Goal: Task Accomplishment & Management: Use online tool/utility

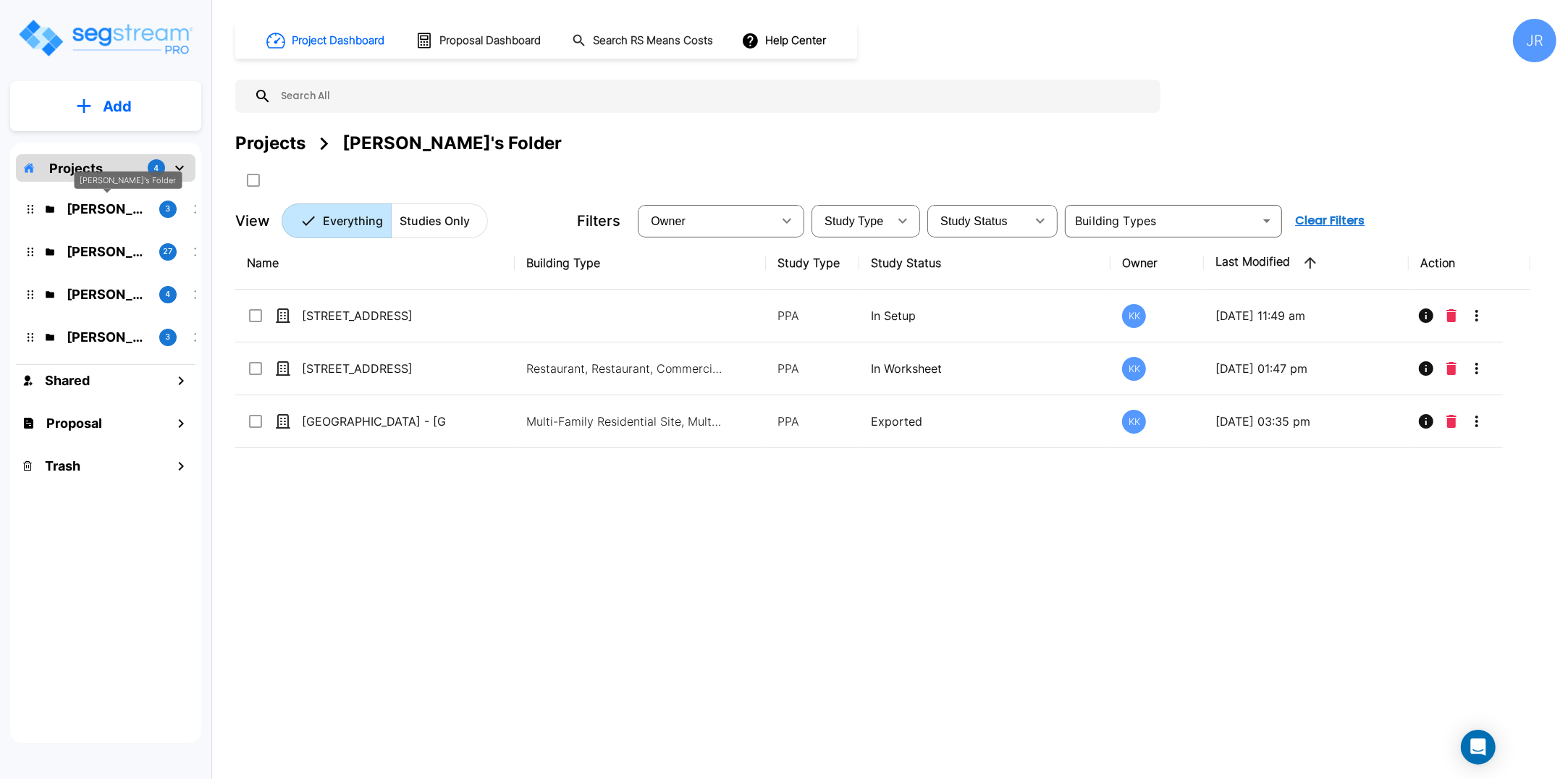
click at [121, 212] on p "[PERSON_NAME]'s Folder" at bounding box center [107, 208] width 81 height 19
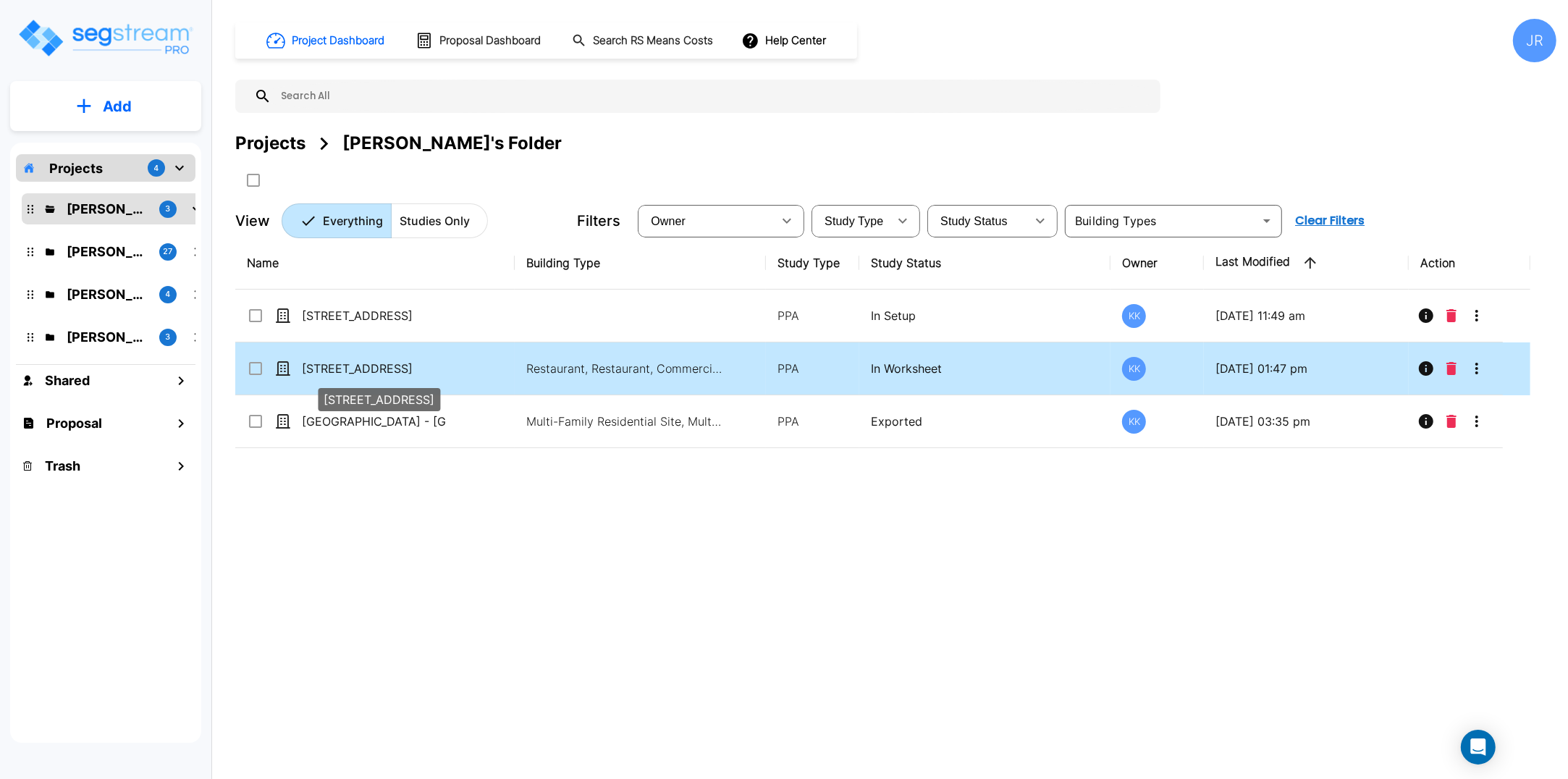
click at [363, 366] on p "[STREET_ADDRESS]" at bounding box center [374, 369] width 145 height 18
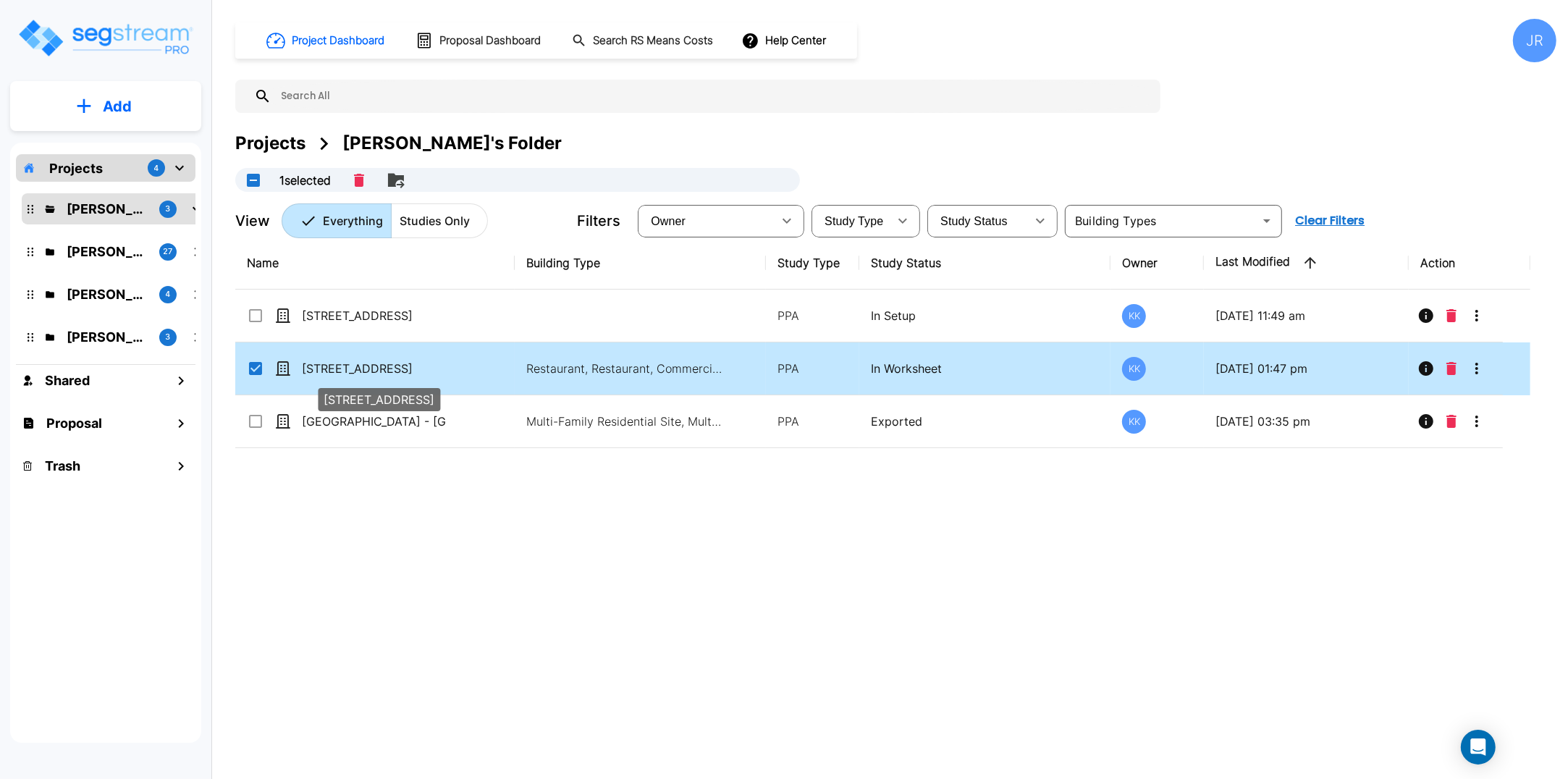
click at [363, 366] on p "[STREET_ADDRESS]" at bounding box center [374, 369] width 145 height 18
checkbox input "false"
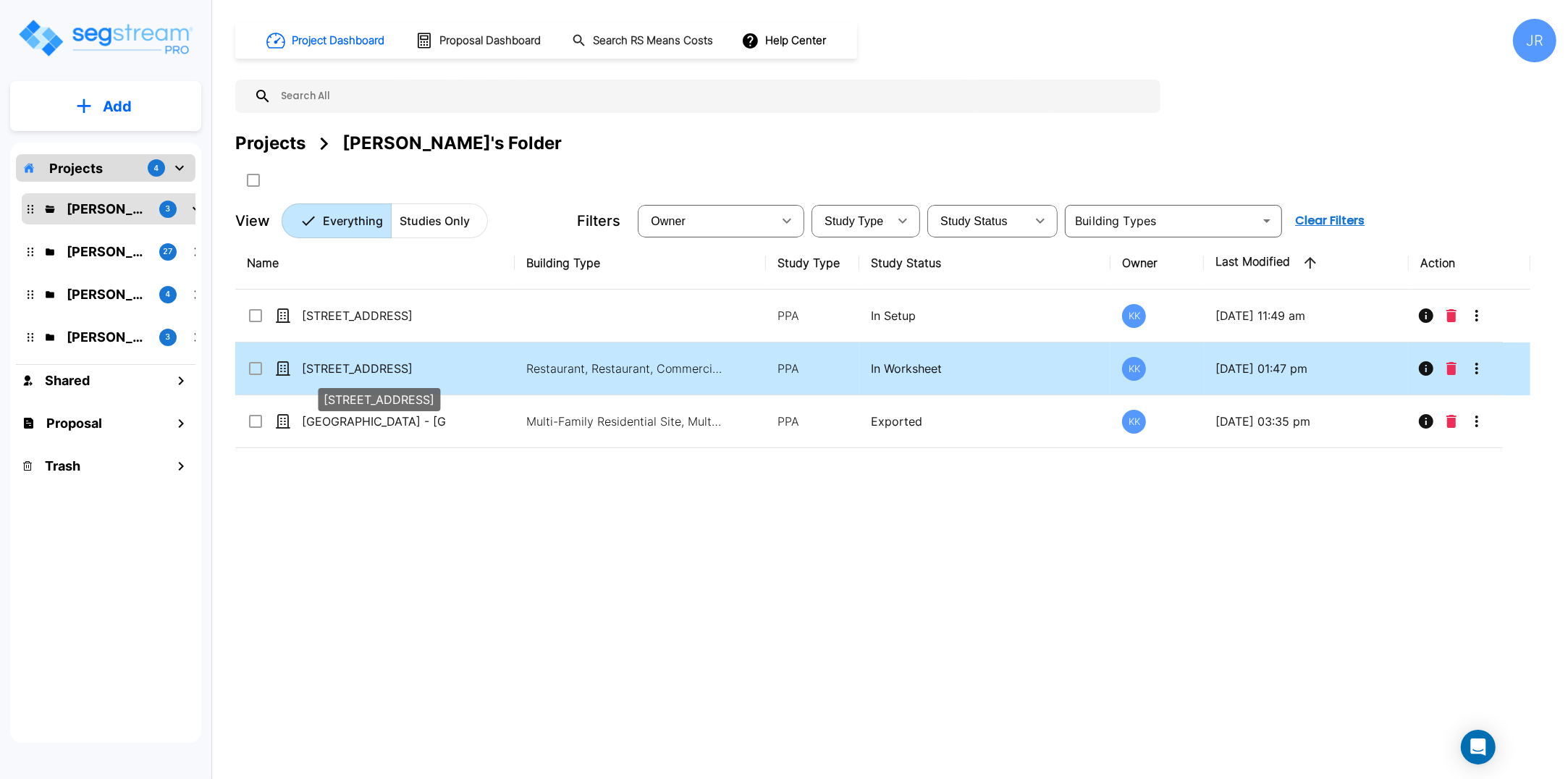
click at [363, 366] on p "[STREET_ADDRESS]" at bounding box center [374, 369] width 145 height 18
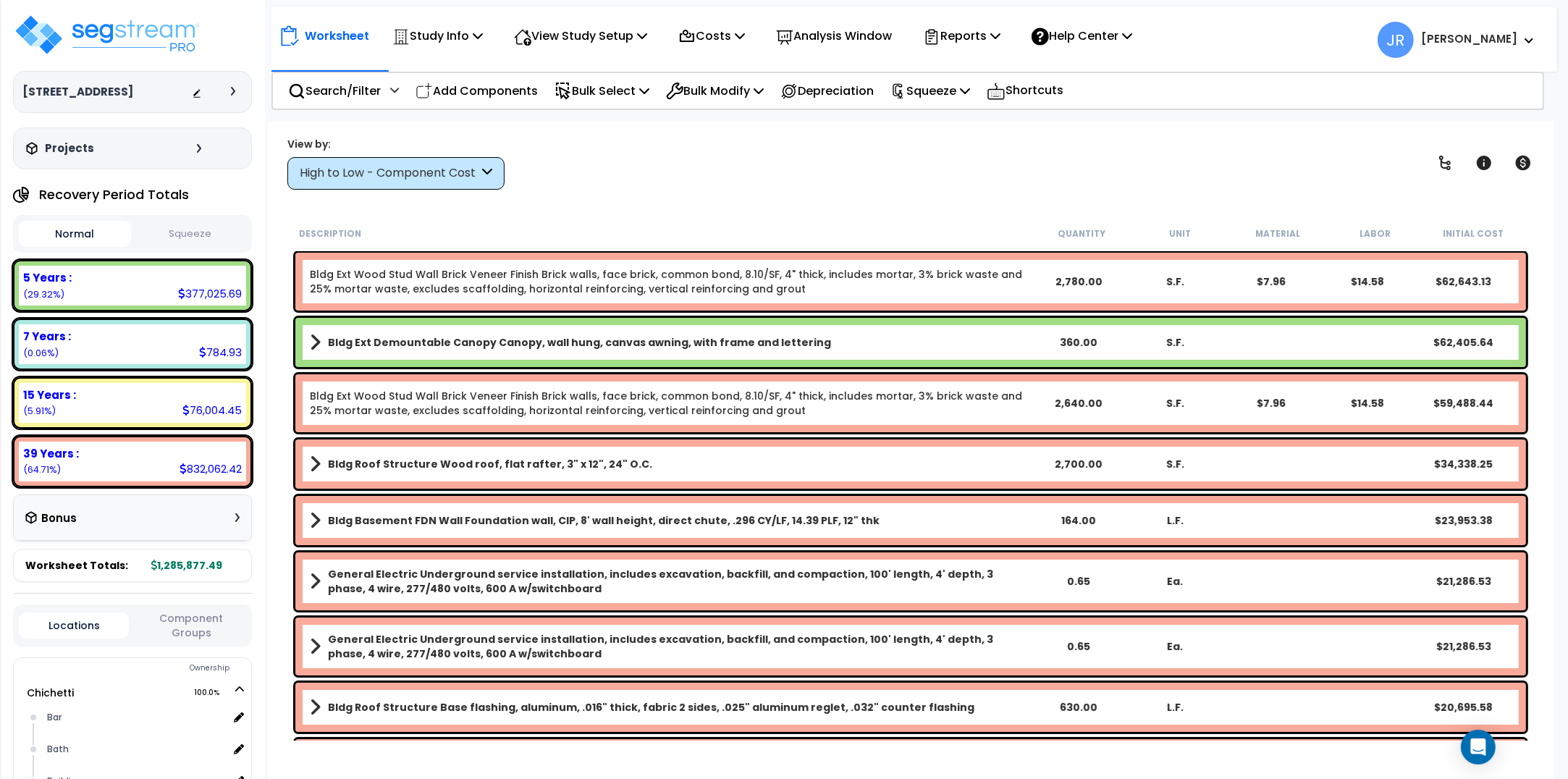
click at [489, 171] on icon at bounding box center [487, 173] width 10 height 17
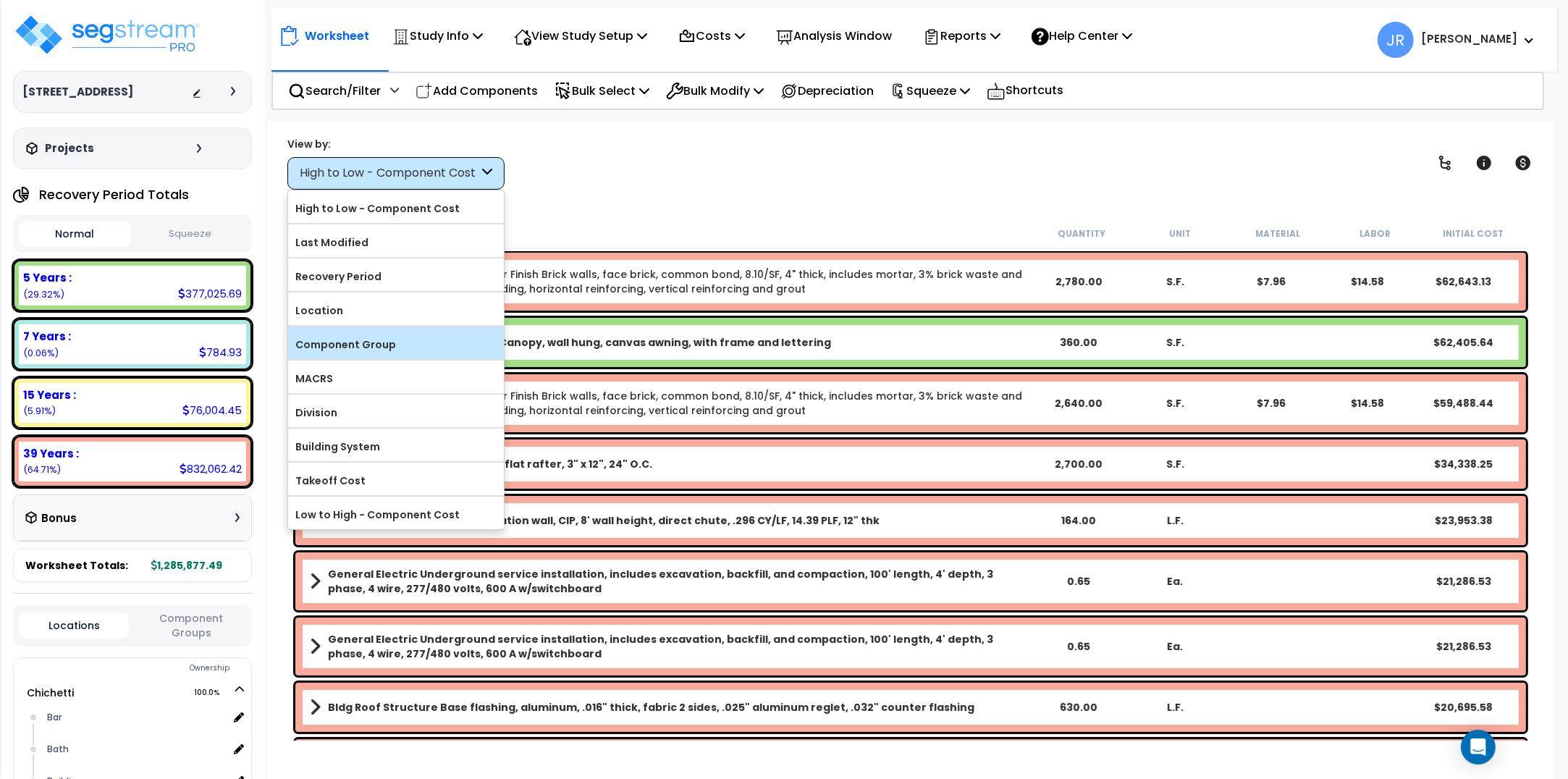
click at [385, 341] on label "Component Group" at bounding box center [396, 344] width 216 height 21
click at [0, 0] on input "Component Group" at bounding box center [0, 0] width 0 height 0
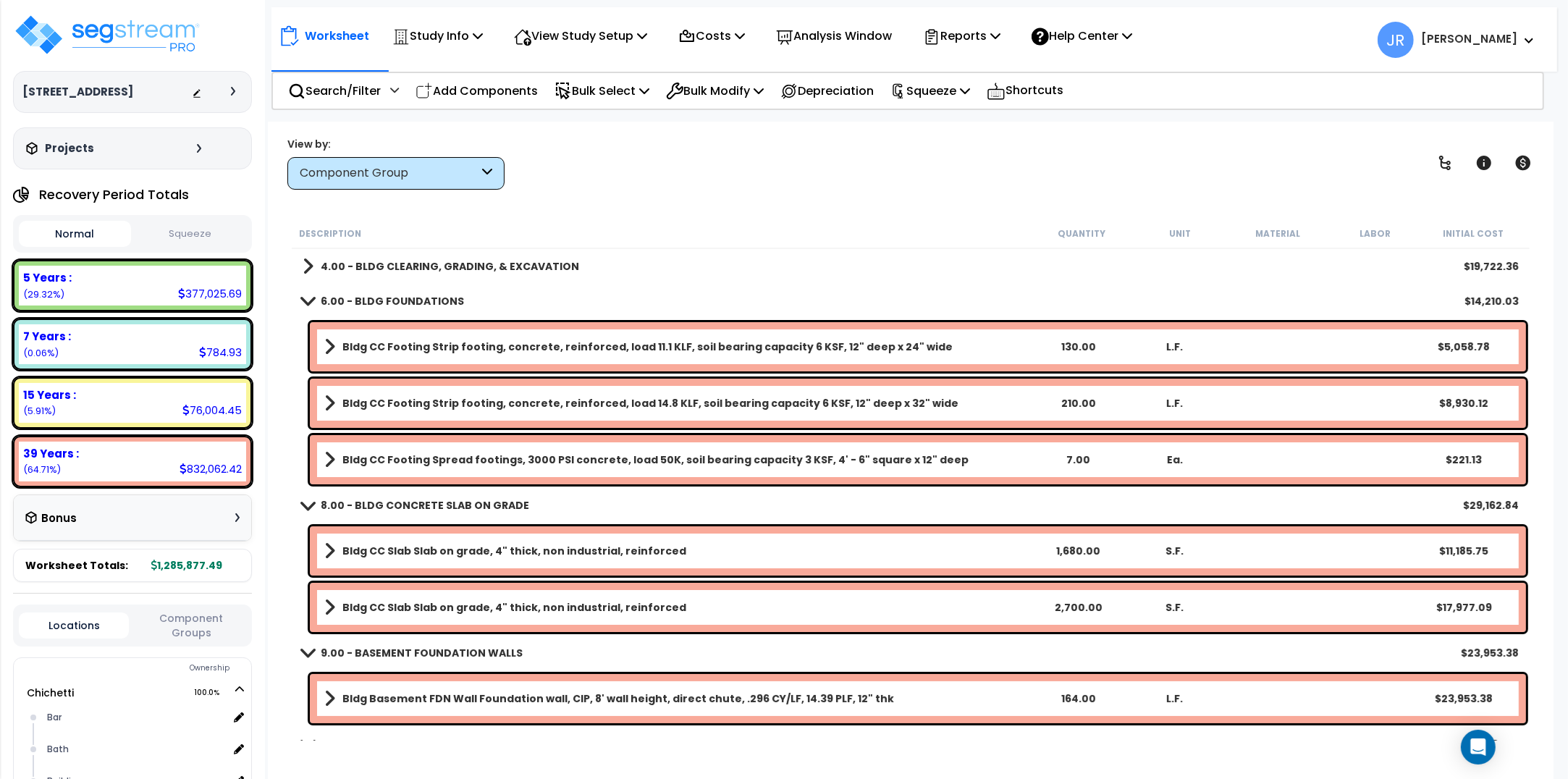
click at [413, 263] on b "4.00 - BLDG CLEARING, GRADING, & EXCAVATION" at bounding box center [450, 267] width 259 height 15
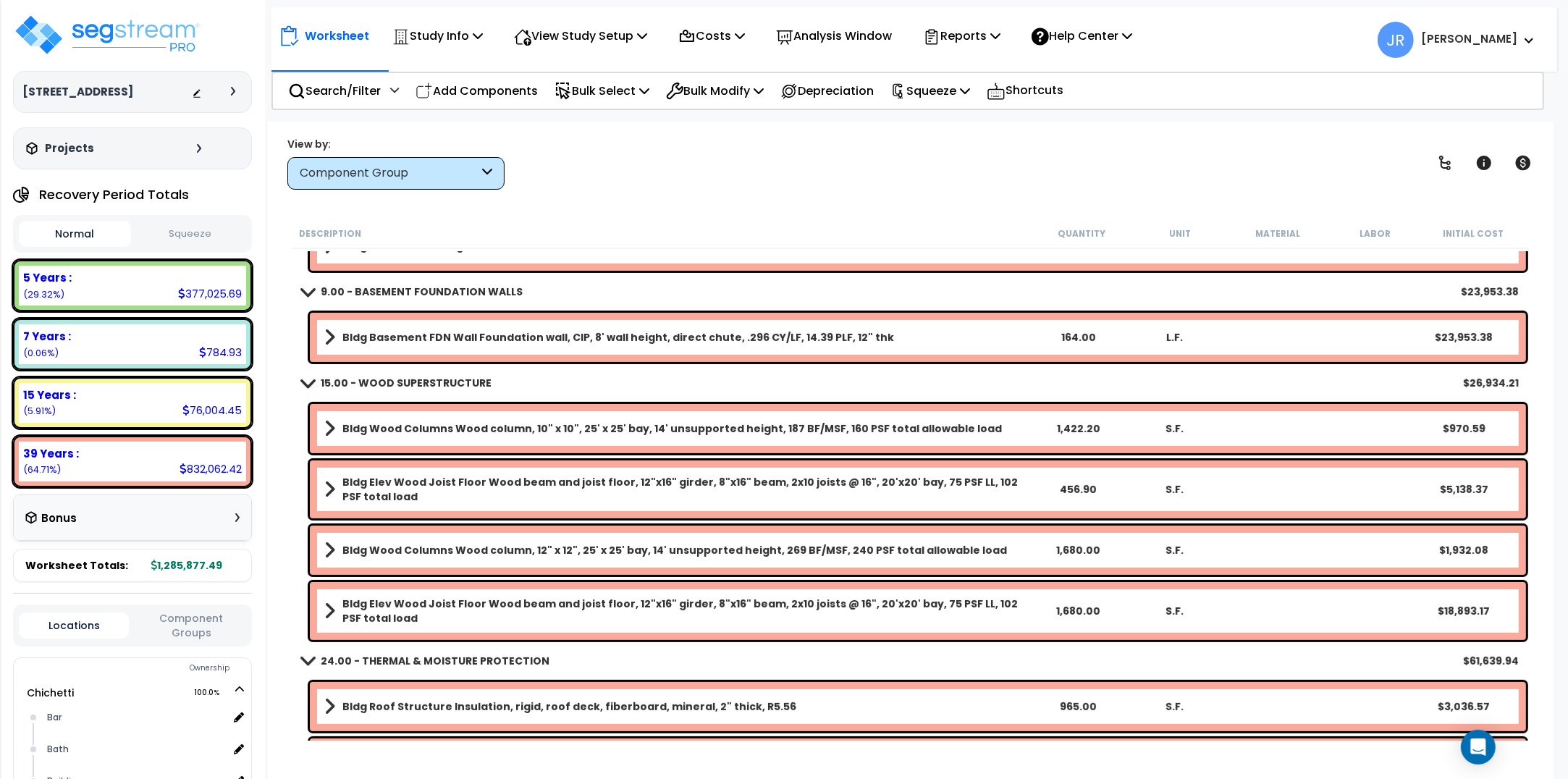
scroll to position [452, 0]
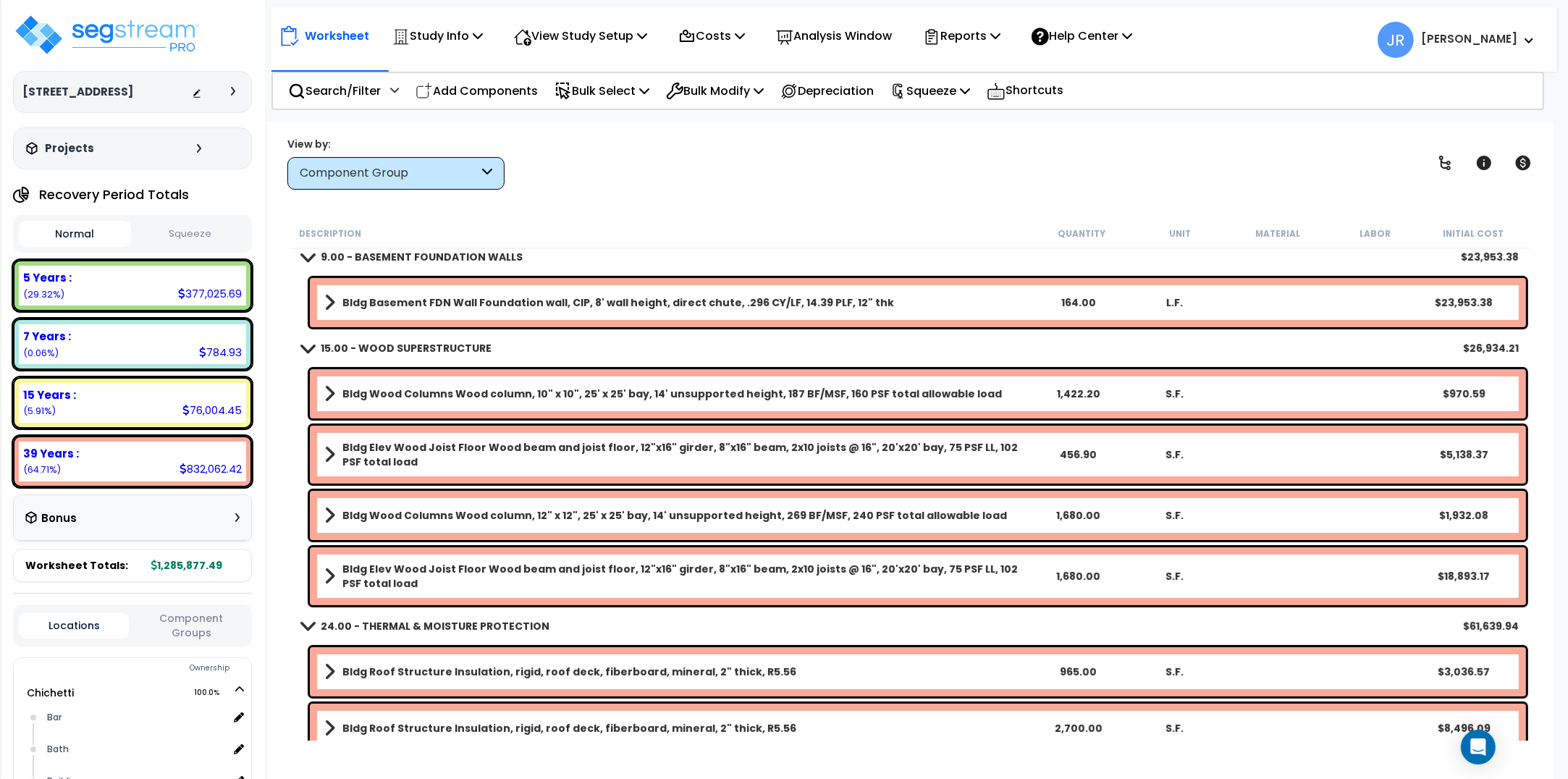
click at [190, 623] on button "Component Groups" at bounding box center [191, 625] width 110 height 30
click at [190, 623] on button "Component Groups" at bounding box center [191, 630] width 110 height 41
click at [89, 625] on button "Locations" at bounding box center [73, 630] width 110 height 16
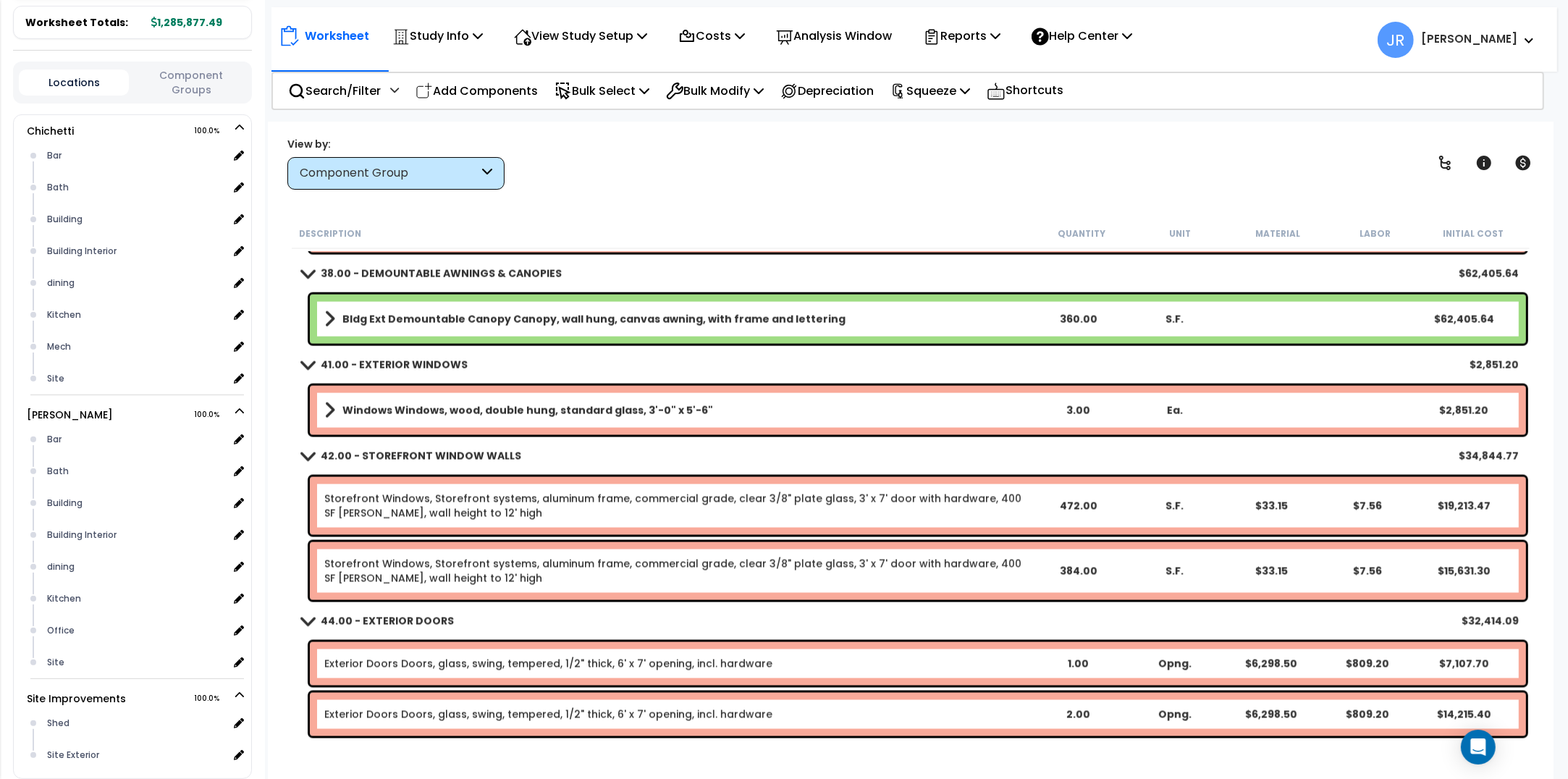
scroll to position [2986, 0]
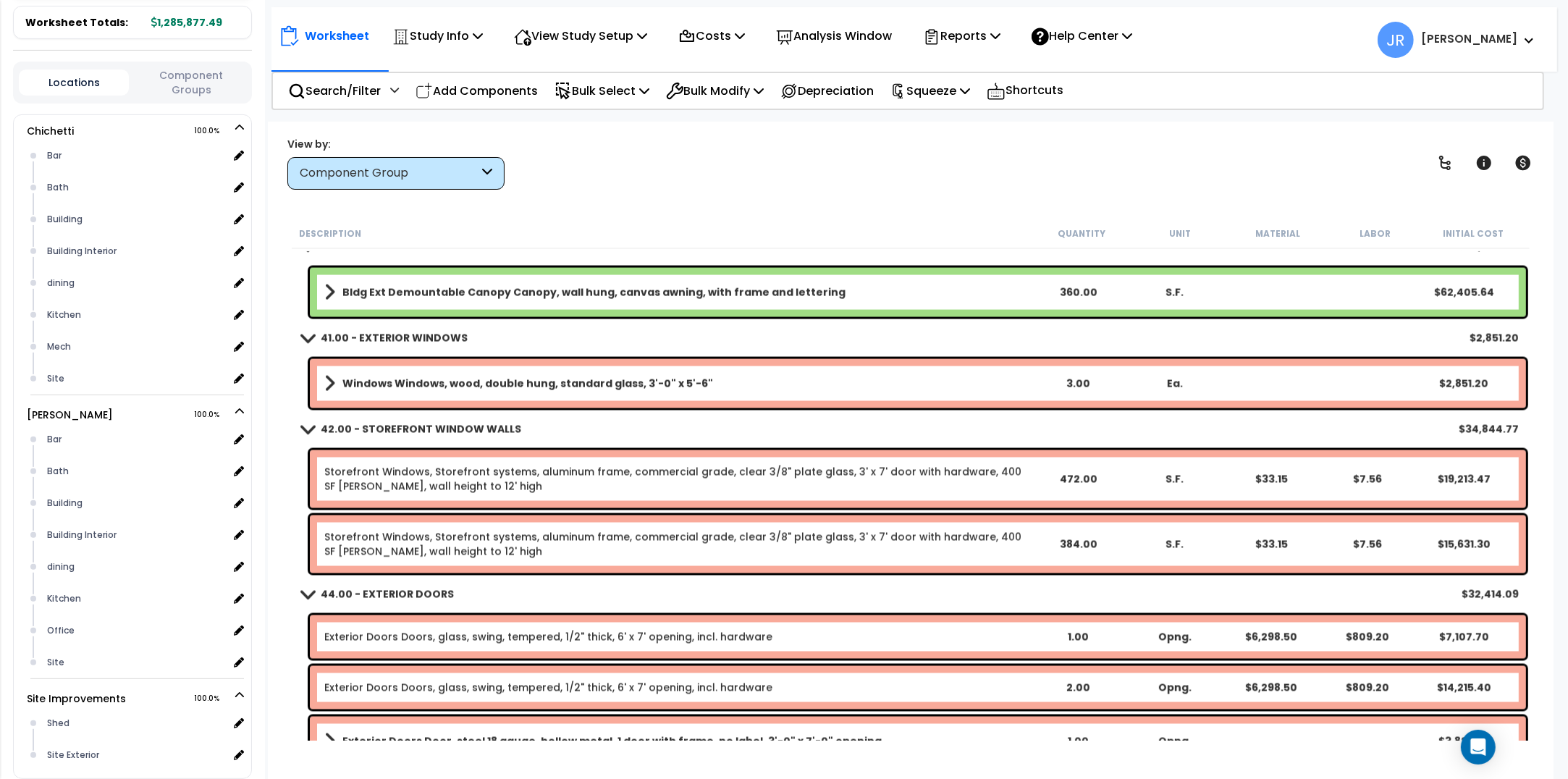
click at [678, 486] on link "Storefront Windows, Storefront systems, aluminum frame, commercial grade, clear…" at bounding box center [677, 479] width 705 height 29
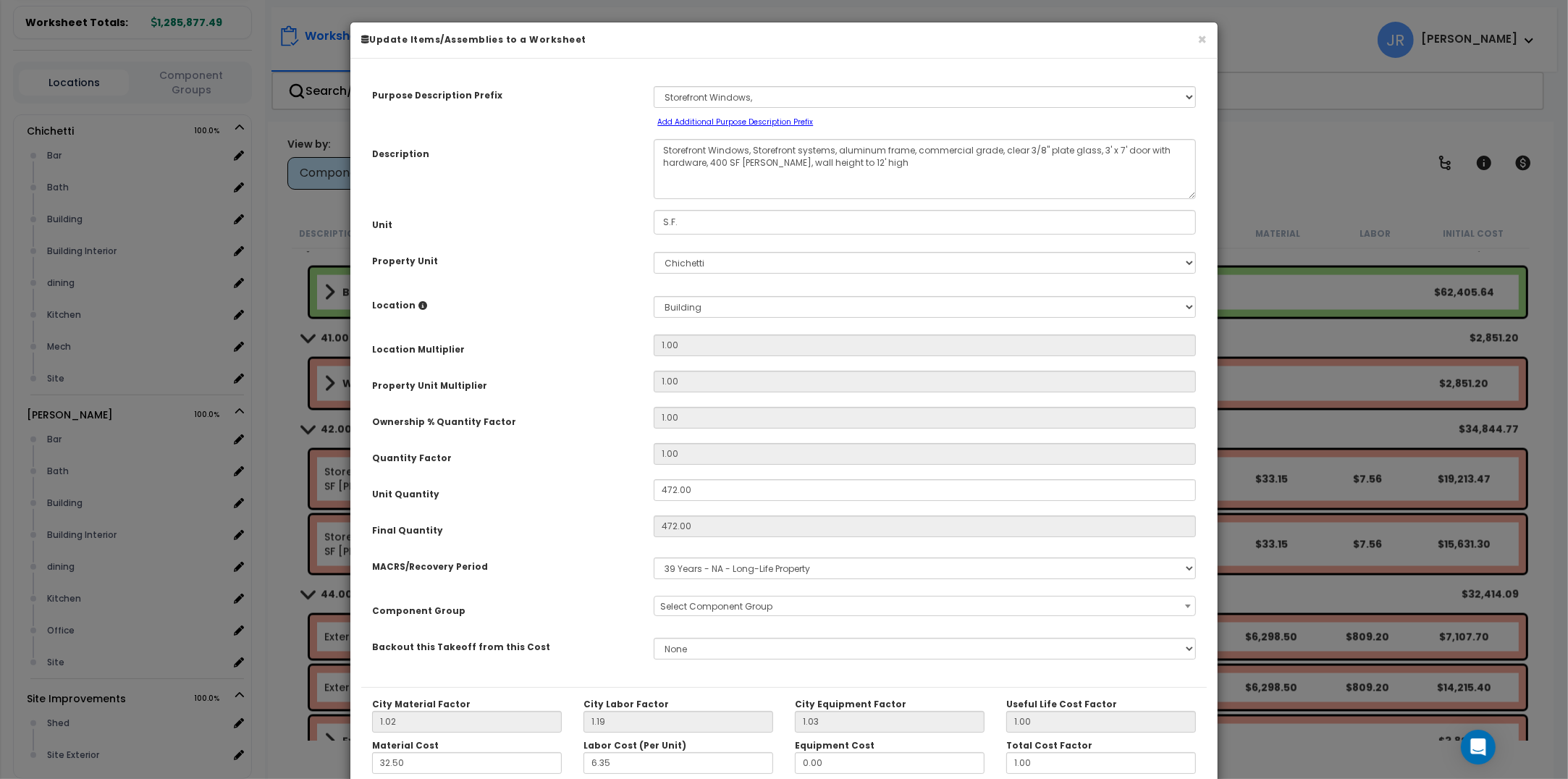
select select "56866"
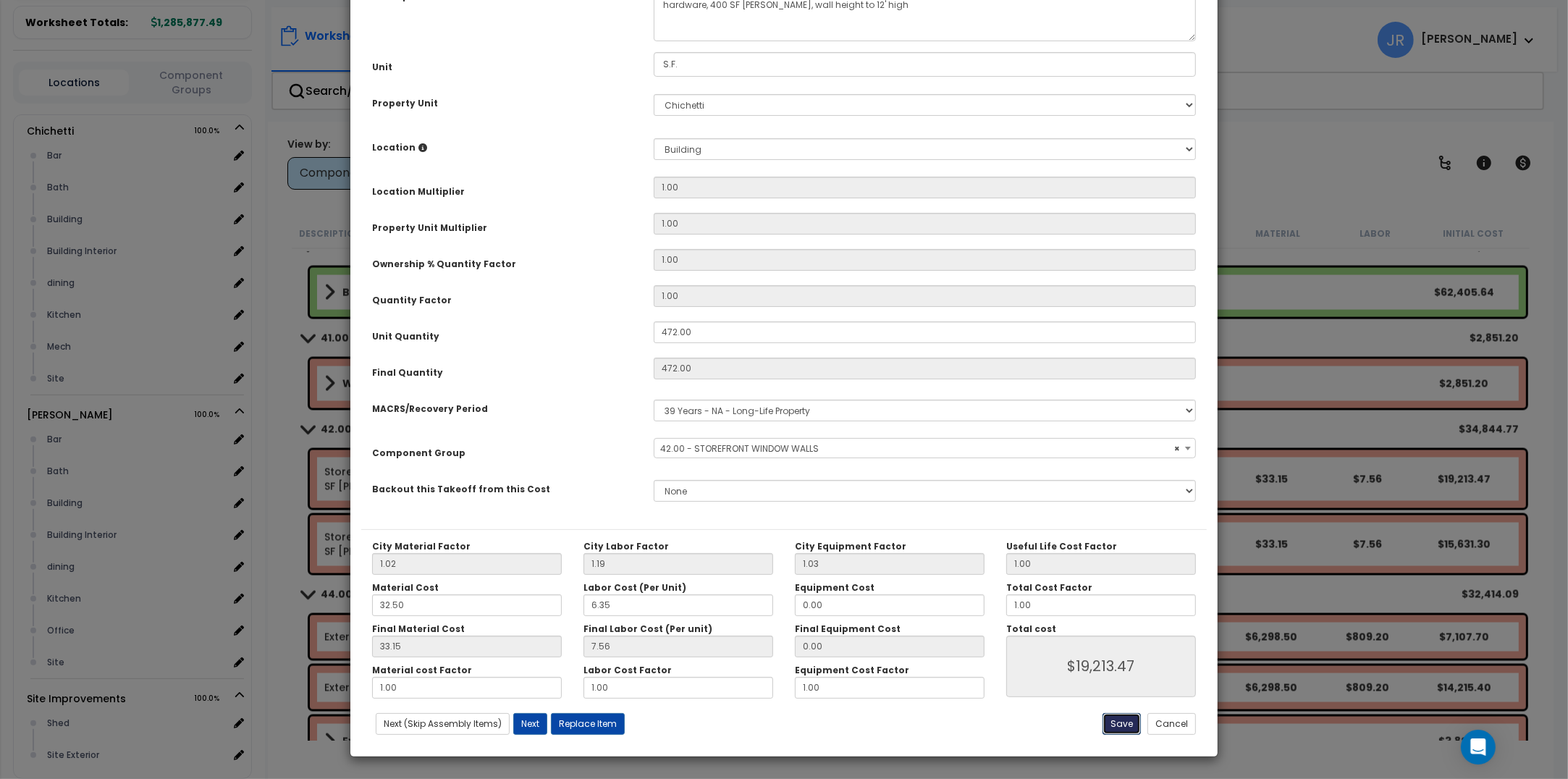
click at [1123, 722] on button "Save" at bounding box center [1122, 724] width 38 height 21
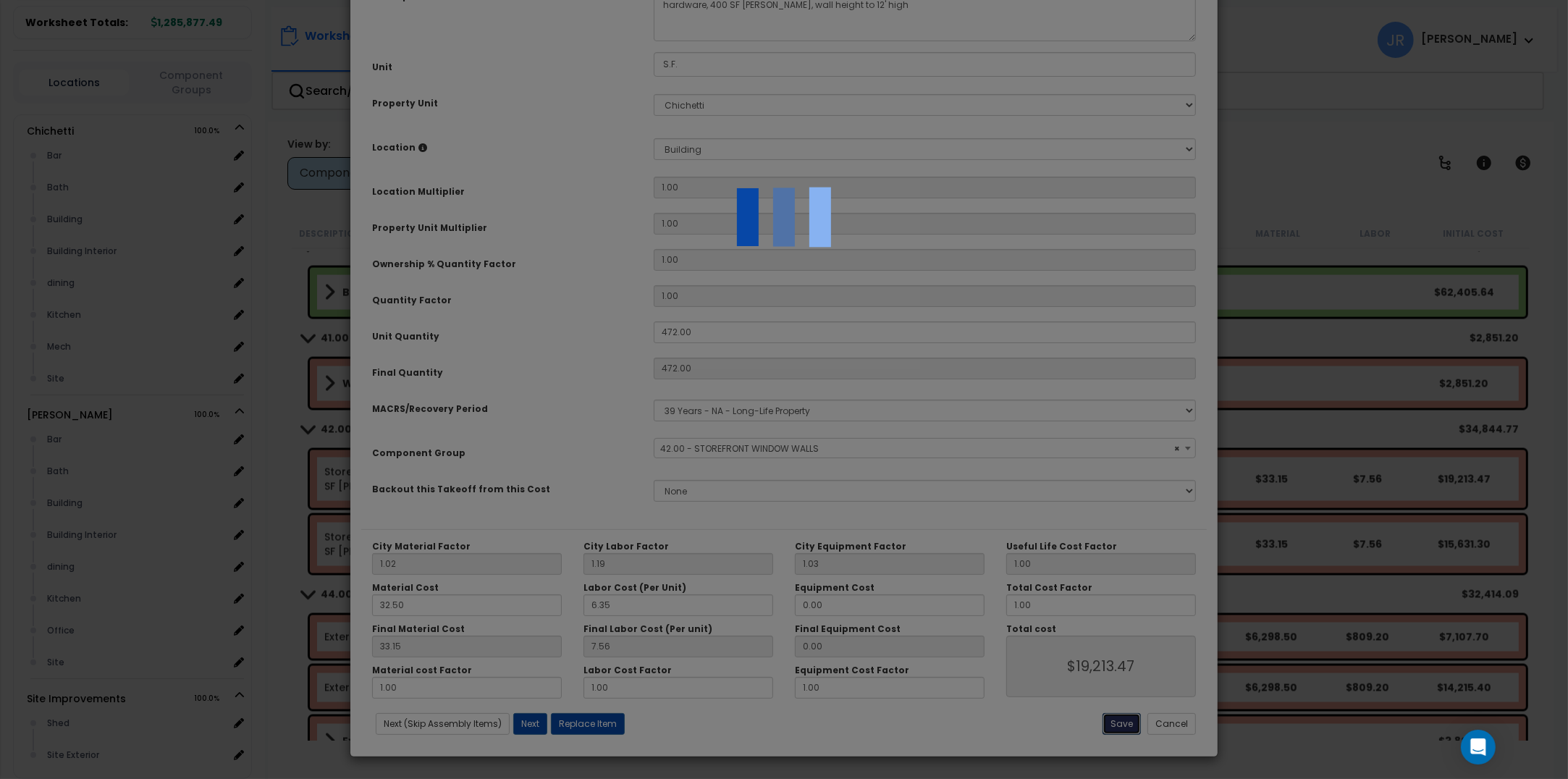
type input "19213.47"
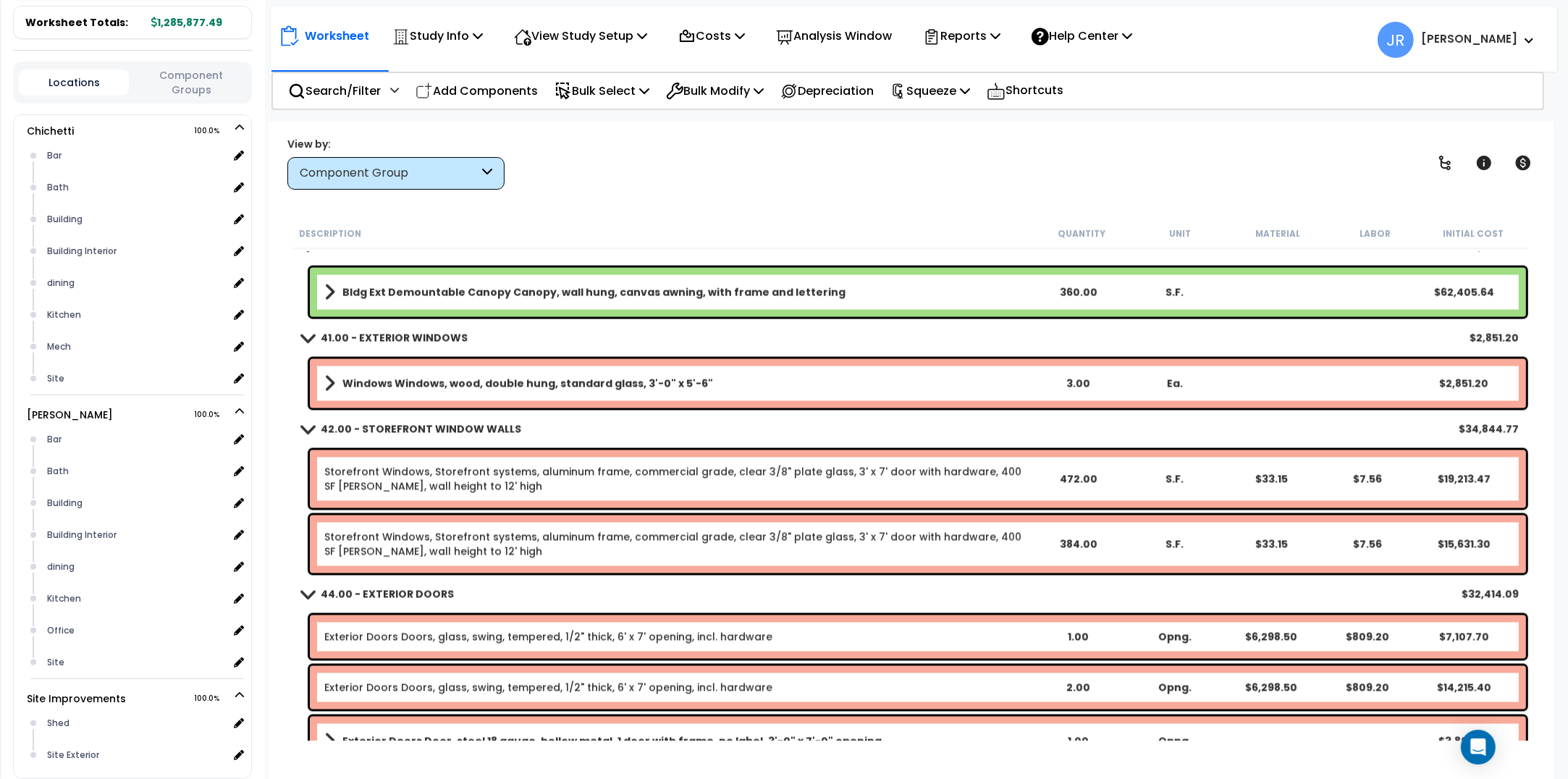
click at [878, 548] on link "Storefront Windows, Storefront systems, aluminum frame, commercial grade, clear…" at bounding box center [677, 544] width 705 height 29
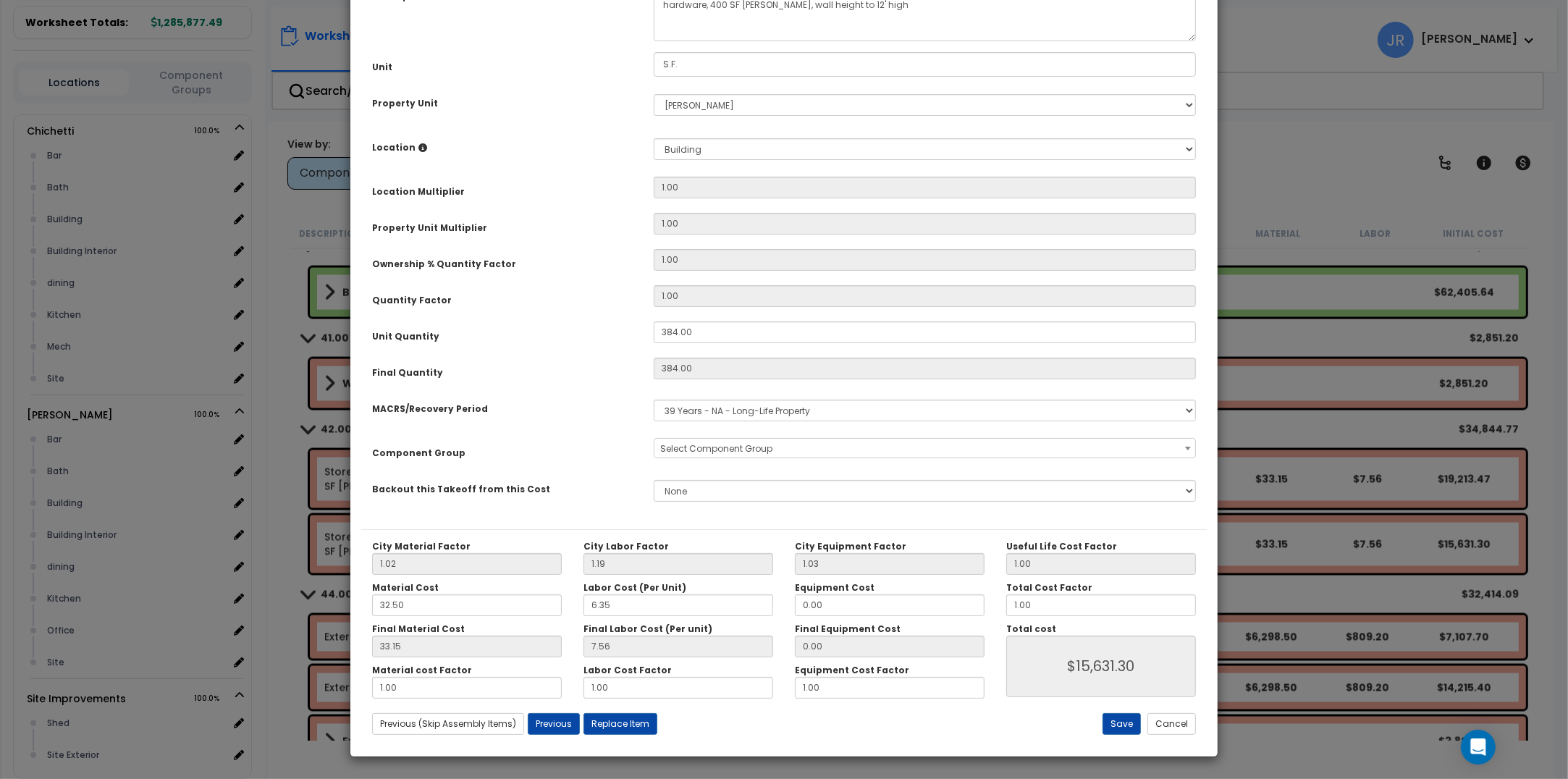
scroll to position [0, 0]
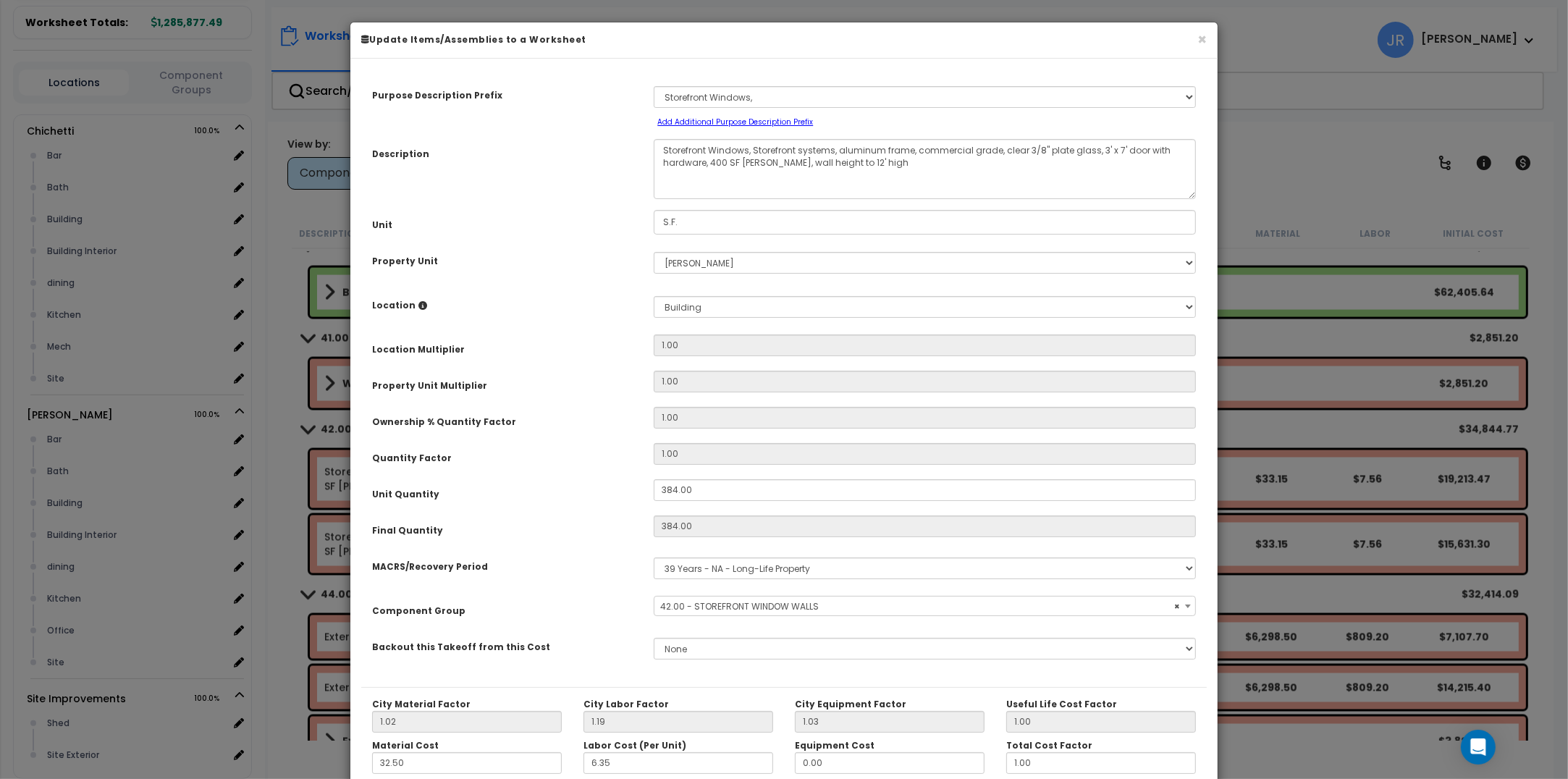
select select "56866"
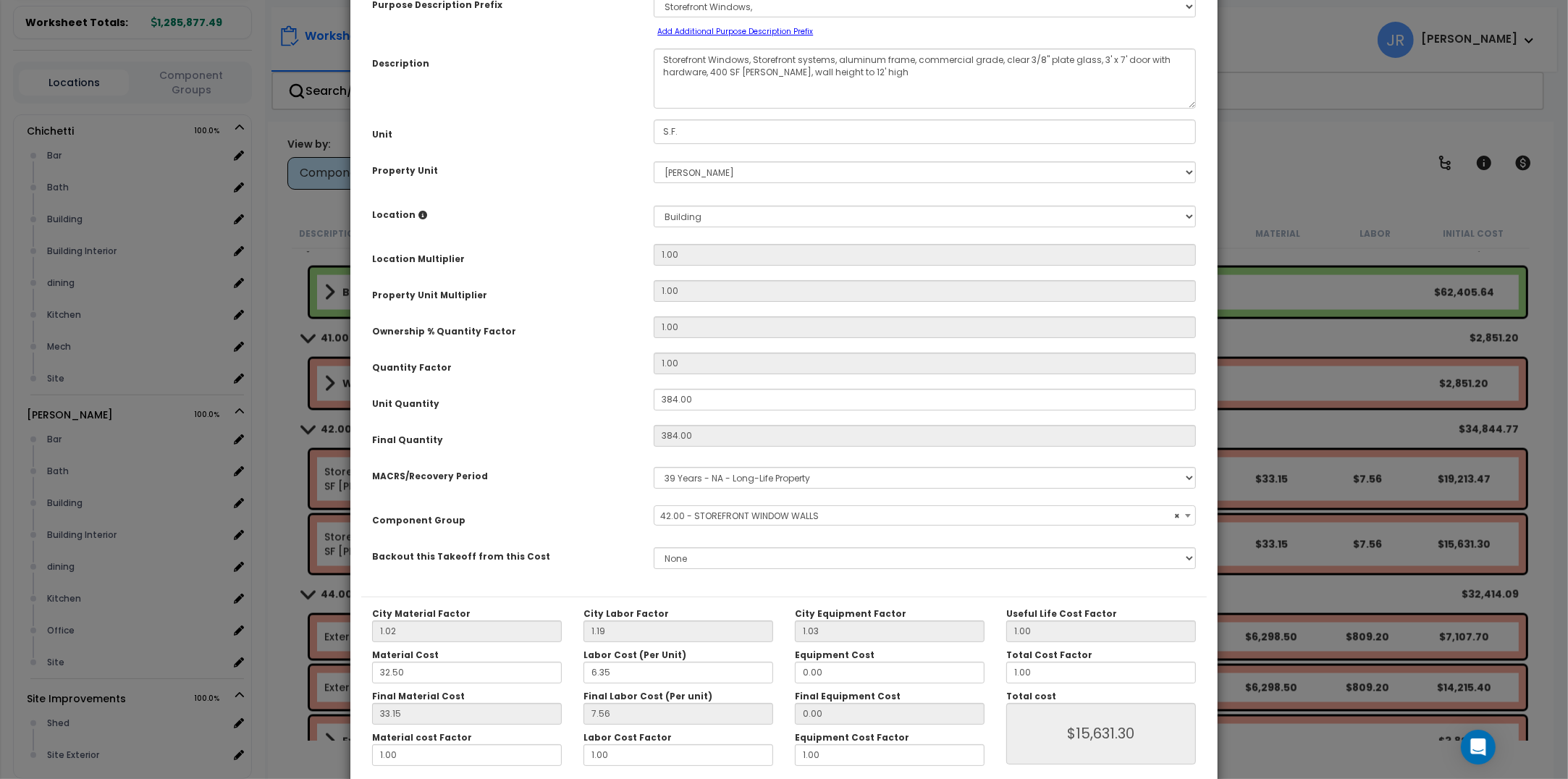
scroll to position [157, 0]
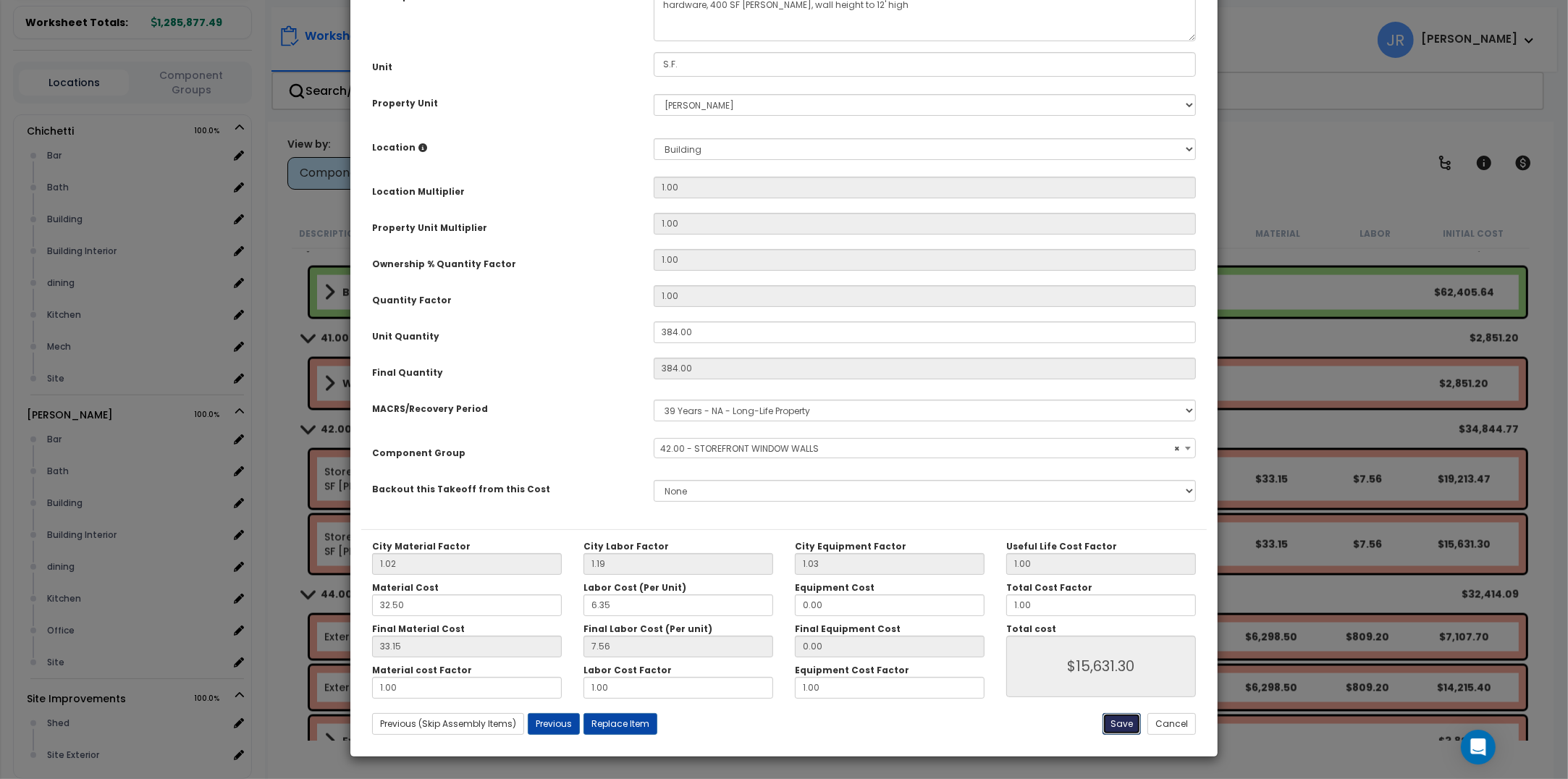
click at [1124, 718] on button "Save" at bounding box center [1122, 724] width 38 height 21
type input "15631.30"
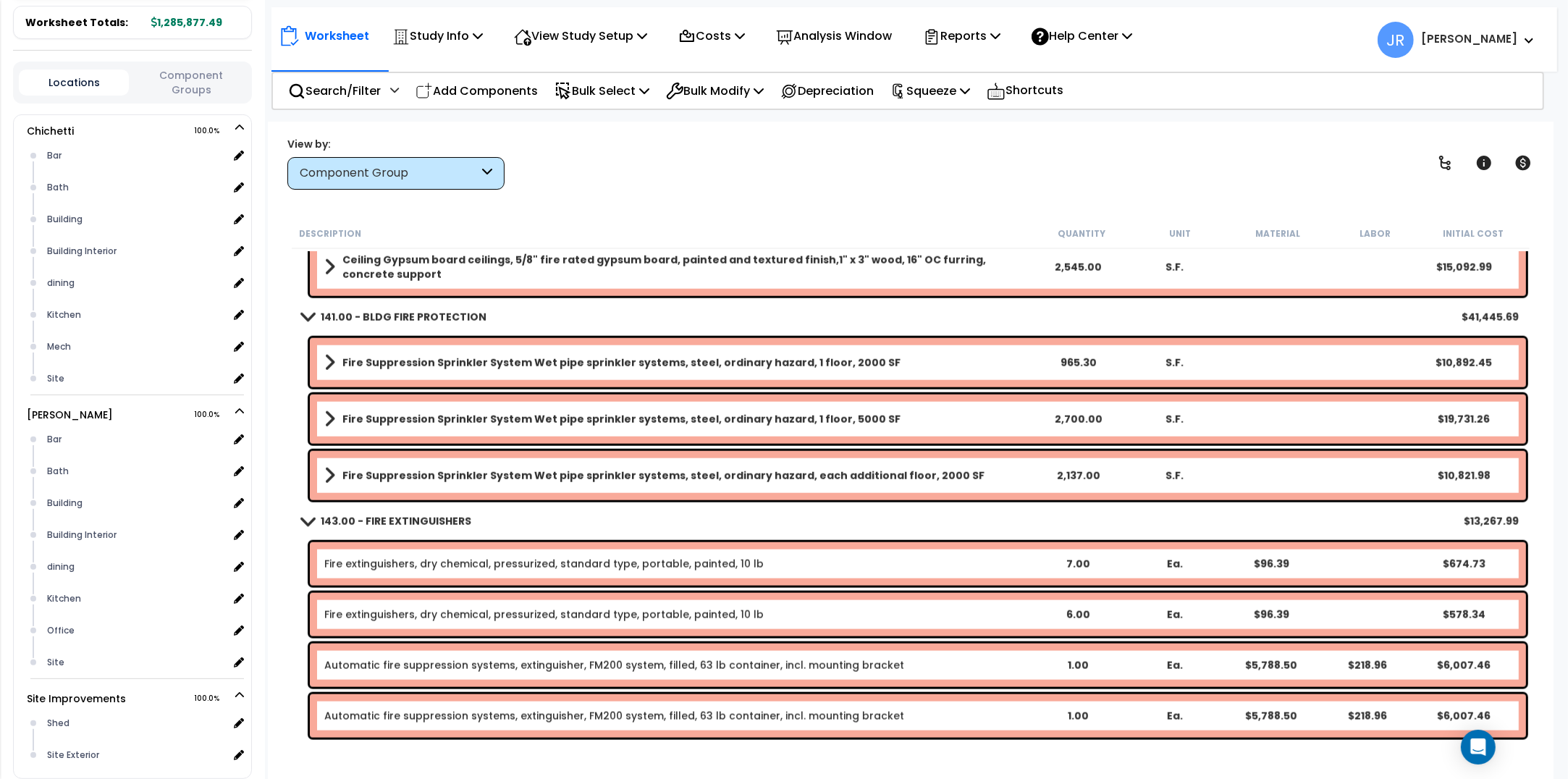
scroll to position [8324, 0]
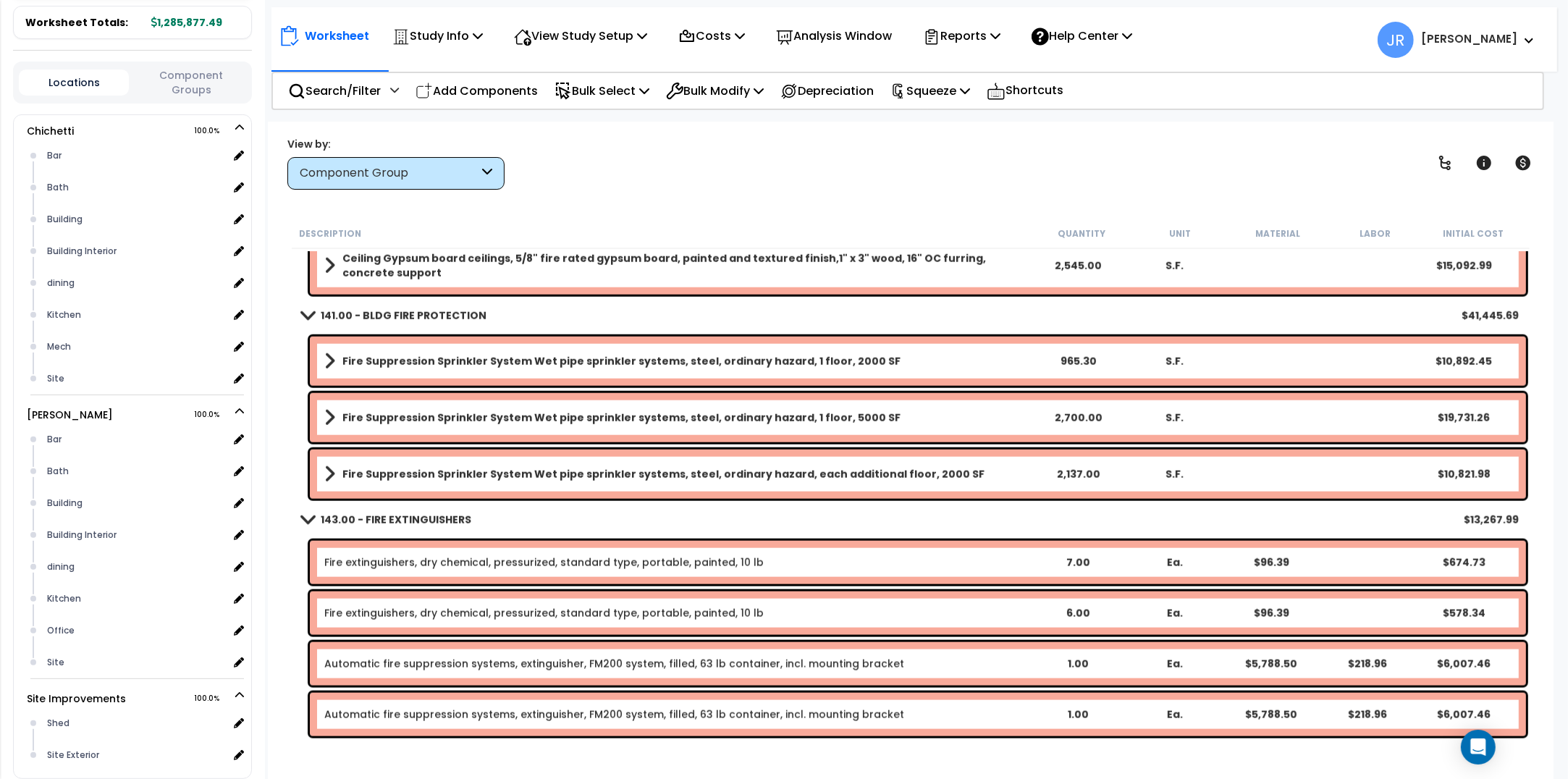
click at [489, 364] on b "Fire Suppression Sprinkler System Wet pipe sprinkler systems, steel, ordinary h…" at bounding box center [621, 361] width 558 height 15
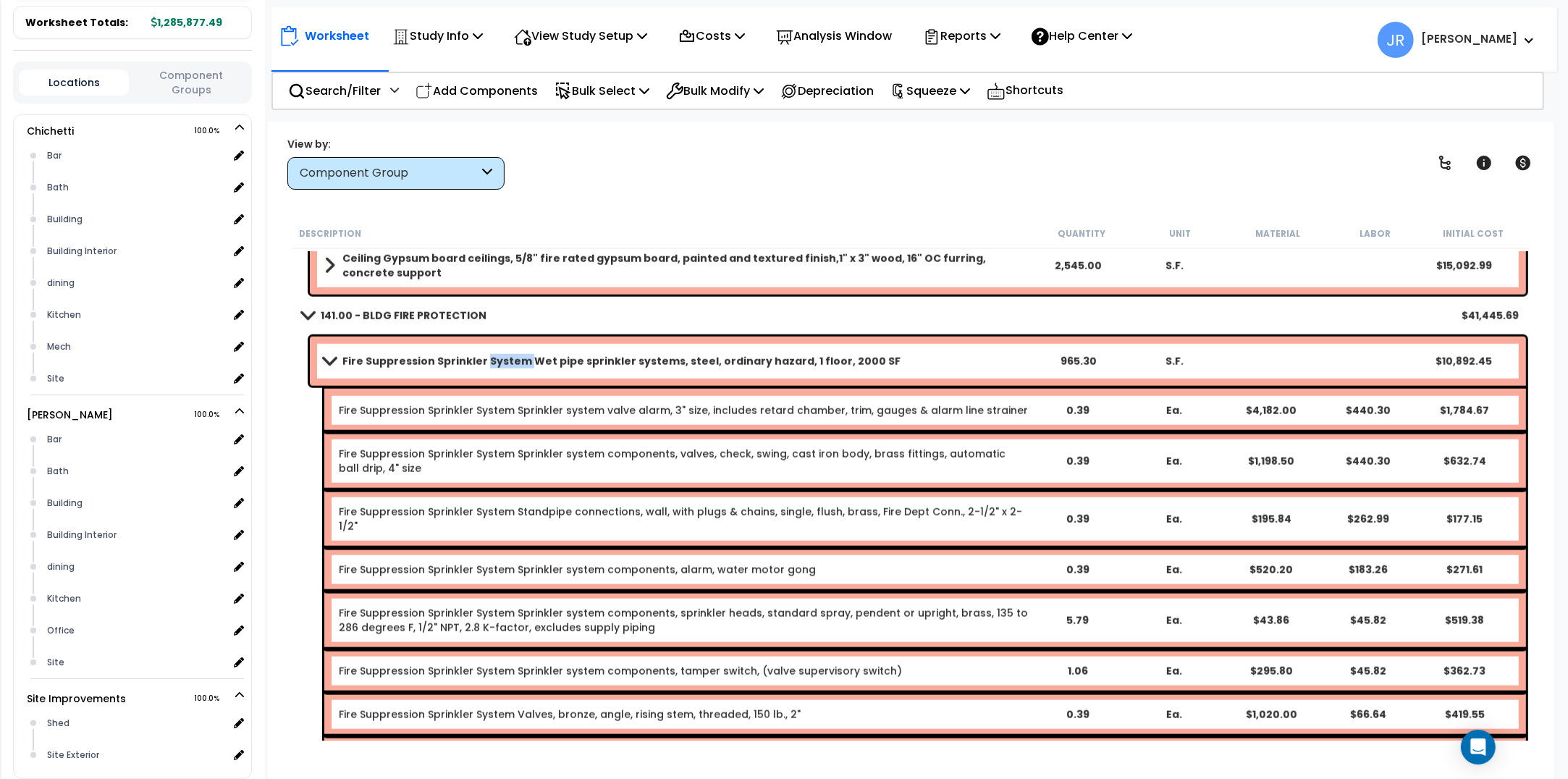
click at [489, 364] on b "Fire Suppression Sprinkler System Wet pipe sprinkler systems, steel, ordinary h…" at bounding box center [621, 361] width 558 height 15
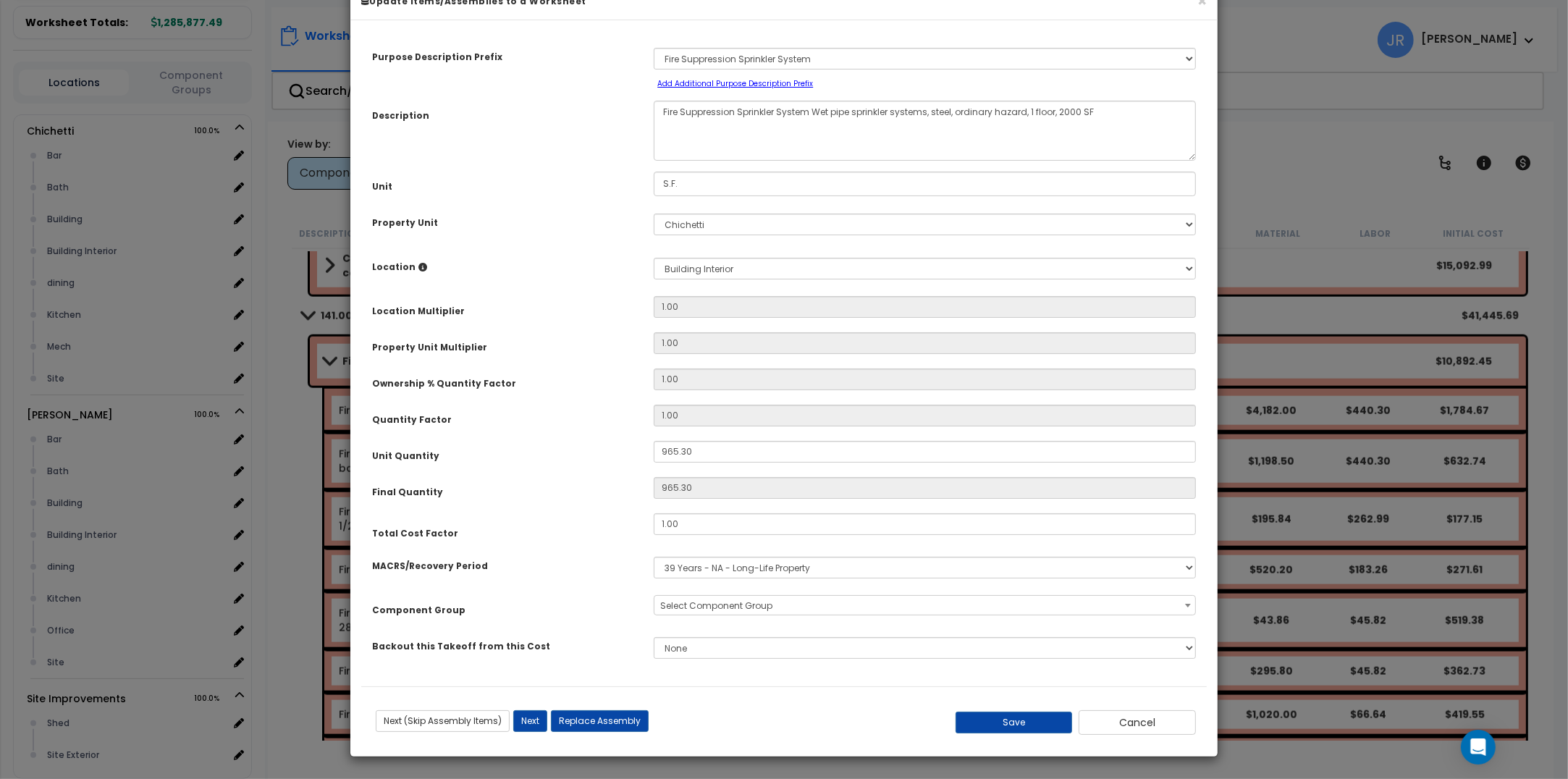
scroll to position [0, 0]
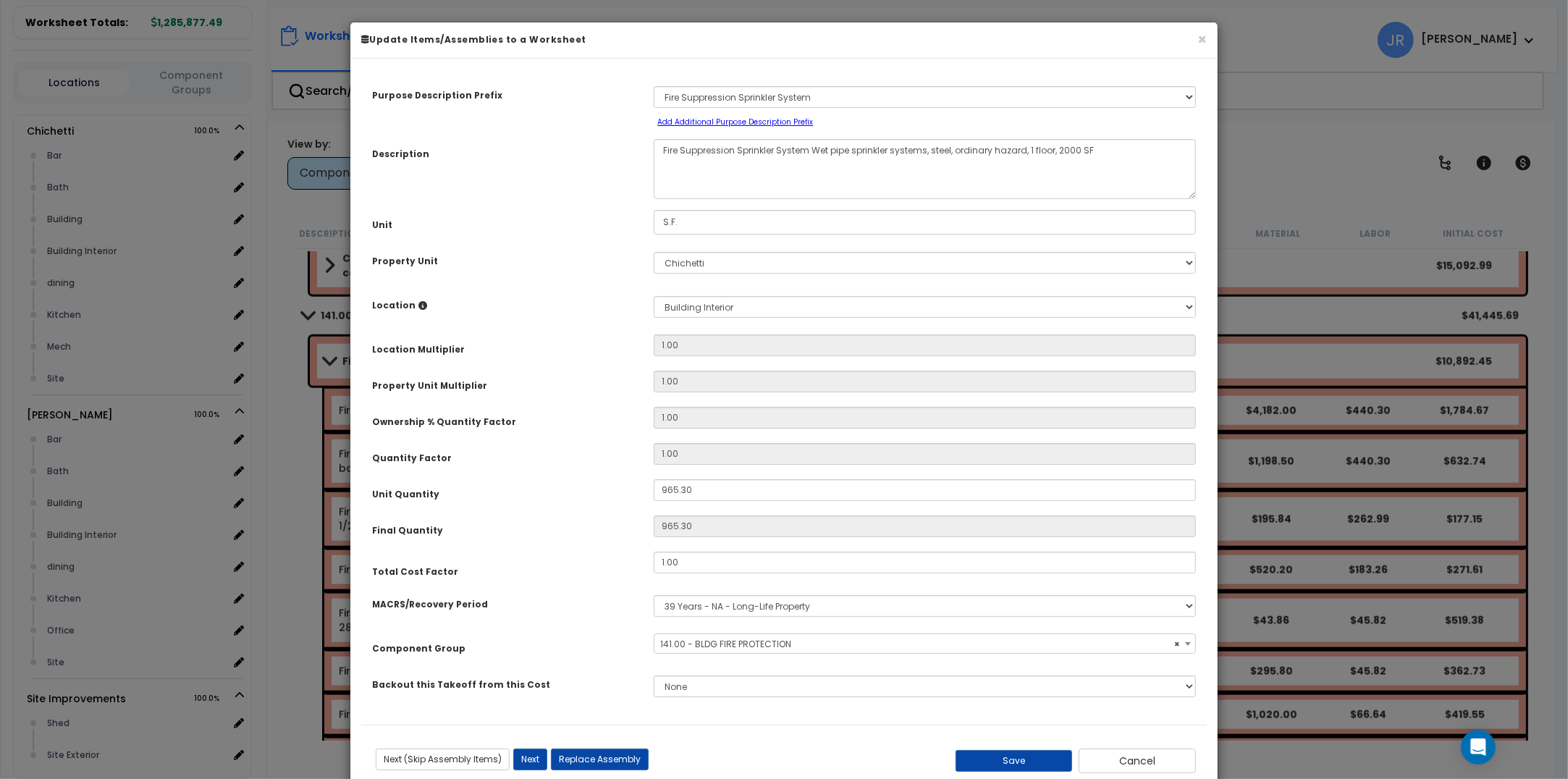
select select "56952"
click at [1022, 754] on button "Save" at bounding box center [1014, 761] width 118 height 21
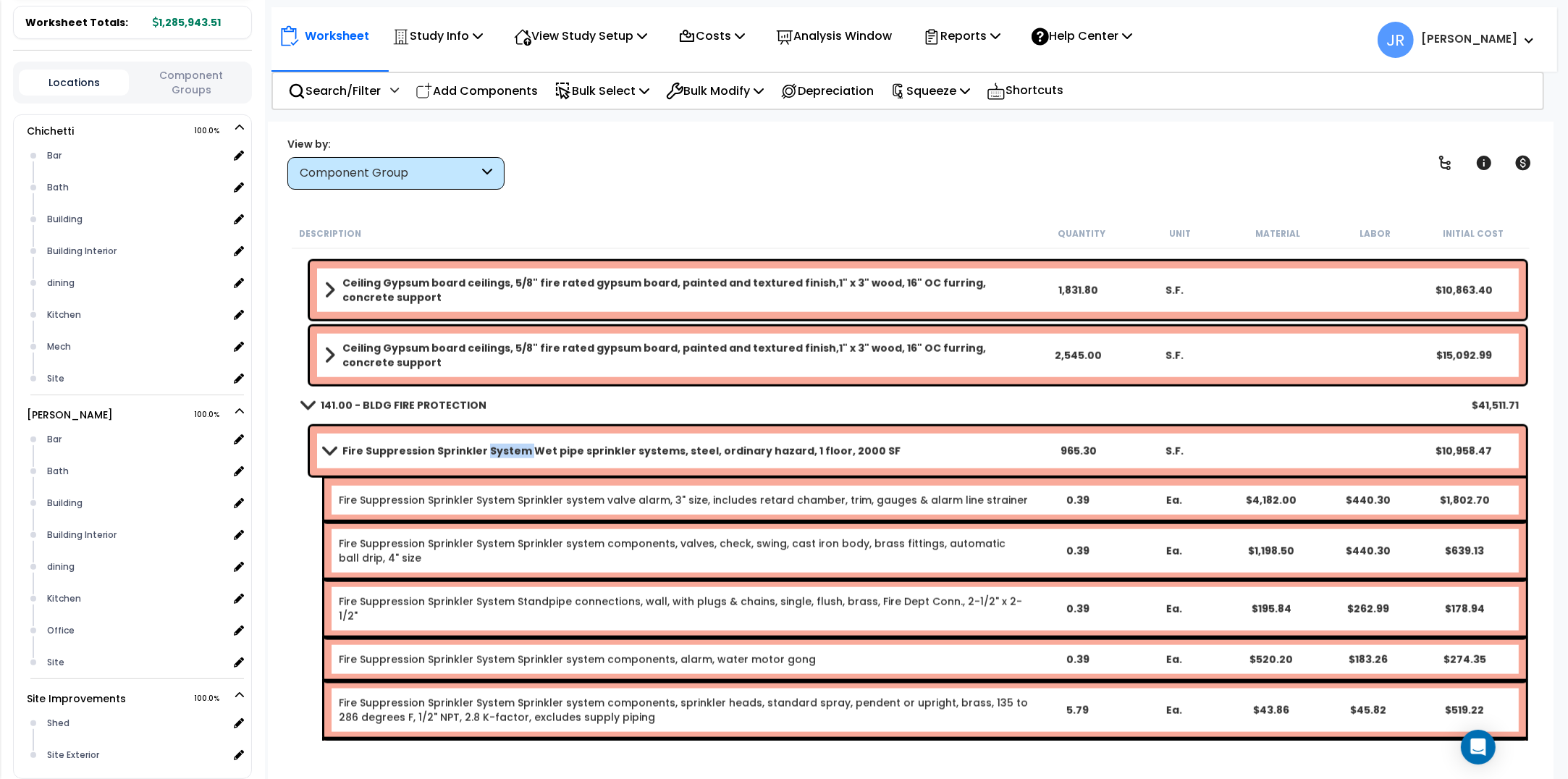
scroll to position [8233, 0]
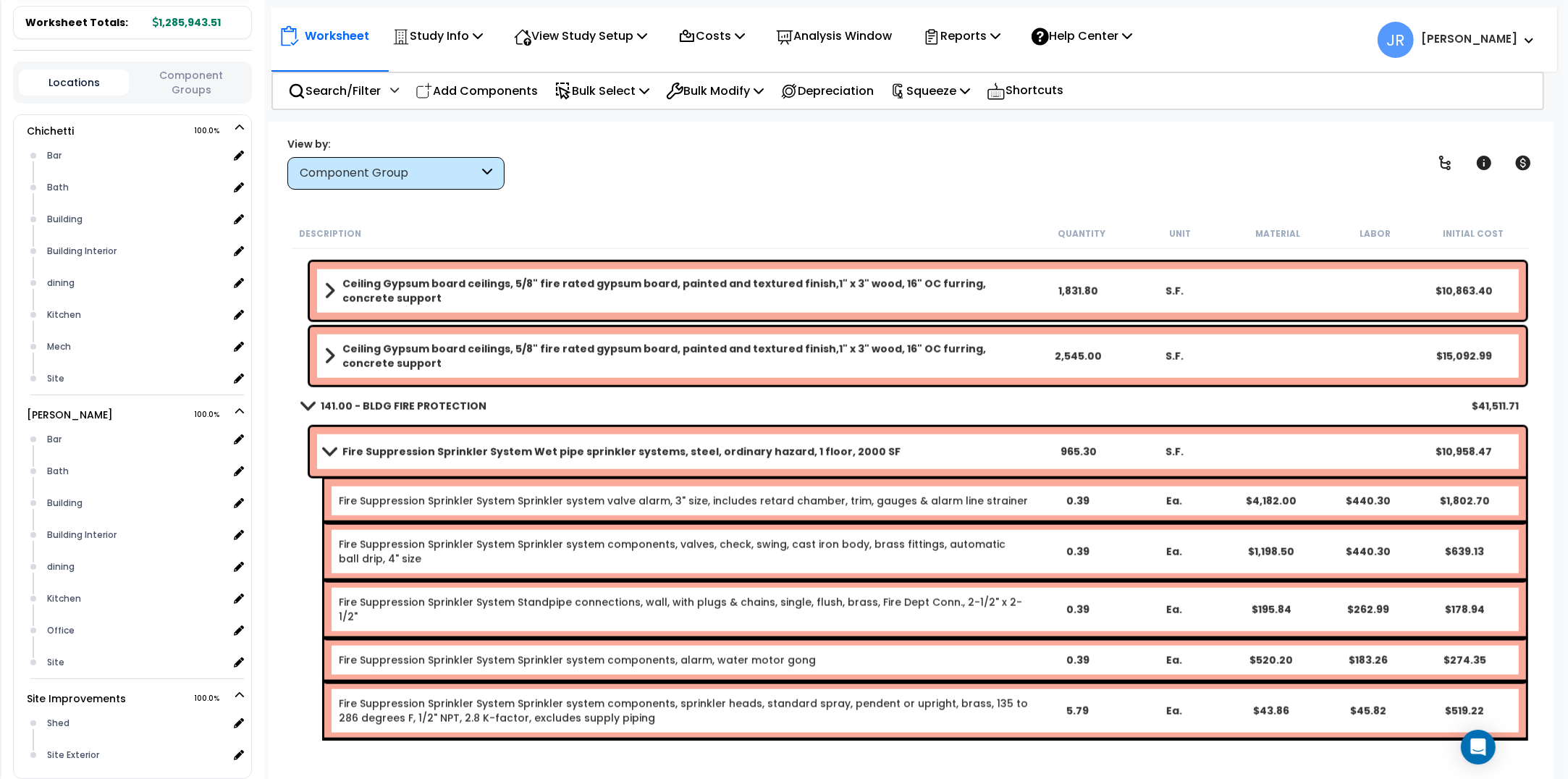
click at [333, 453] on span at bounding box center [329, 451] width 20 height 11
